Goal: Find specific page/section: Find specific page/section

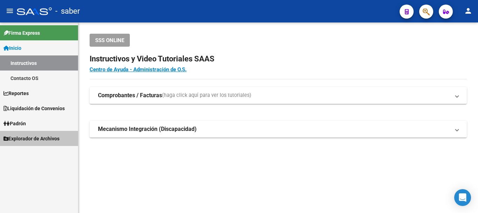
click at [39, 140] on span "Explorador de Archivos" at bounding box center [32, 138] width 56 height 8
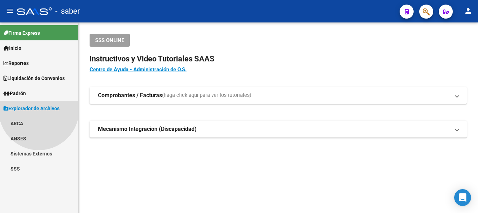
click at [39, 112] on span "Explorador de Archivos" at bounding box center [32, 108] width 56 height 8
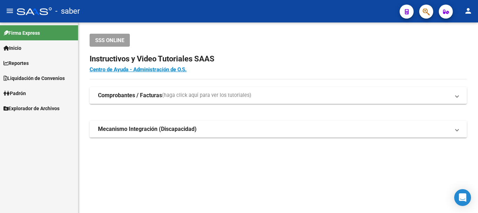
click at [25, 106] on span "Explorador de Archivos" at bounding box center [32, 108] width 56 height 8
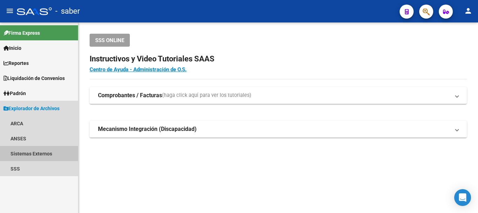
click at [33, 153] on link "Sistemas Externos" at bounding box center [39, 153] width 78 height 15
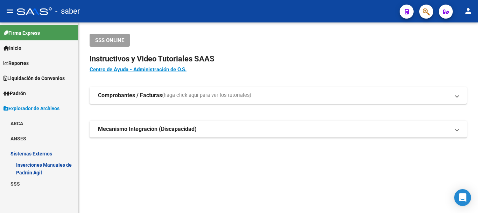
click at [43, 166] on link "Inserciones Manuales de Padrón Ágil" at bounding box center [39, 168] width 78 height 15
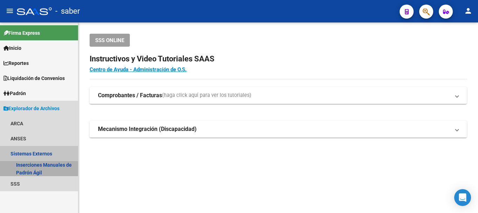
click at [43, 166] on link "Inserciones Manuales de Padrón Ágil" at bounding box center [39, 168] width 78 height 15
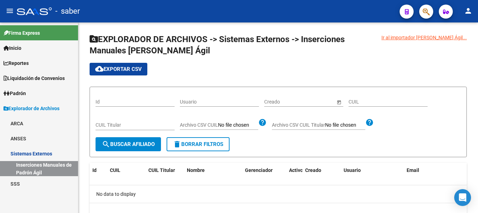
click at [36, 14] on div at bounding box center [34, 11] width 35 height 8
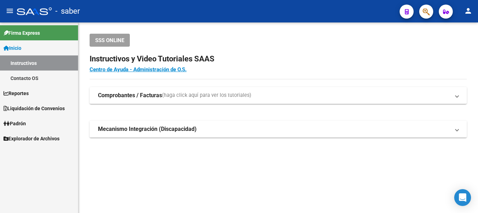
click at [34, 9] on div at bounding box center [34, 11] width 35 height 8
